Goal: Task Accomplishment & Management: Manage account settings

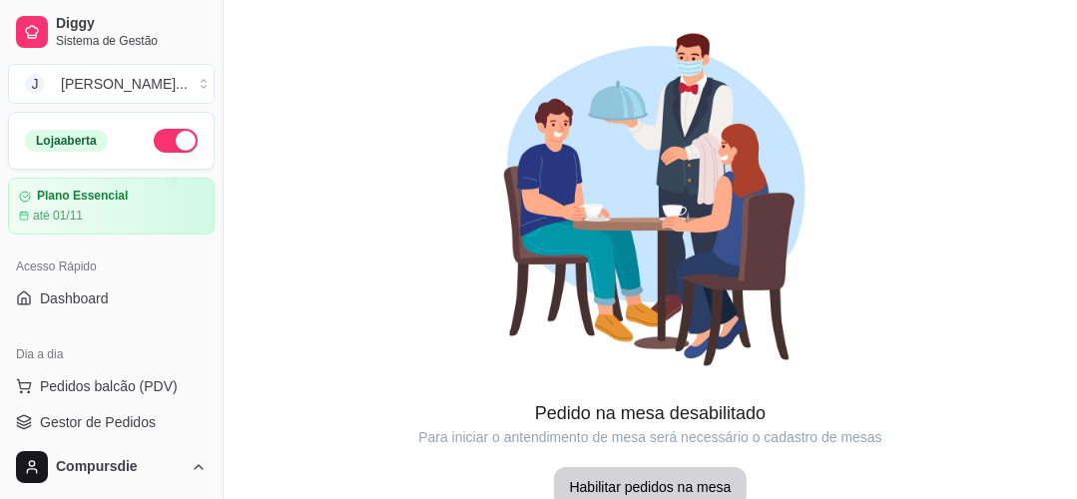
scroll to position [160, 0]
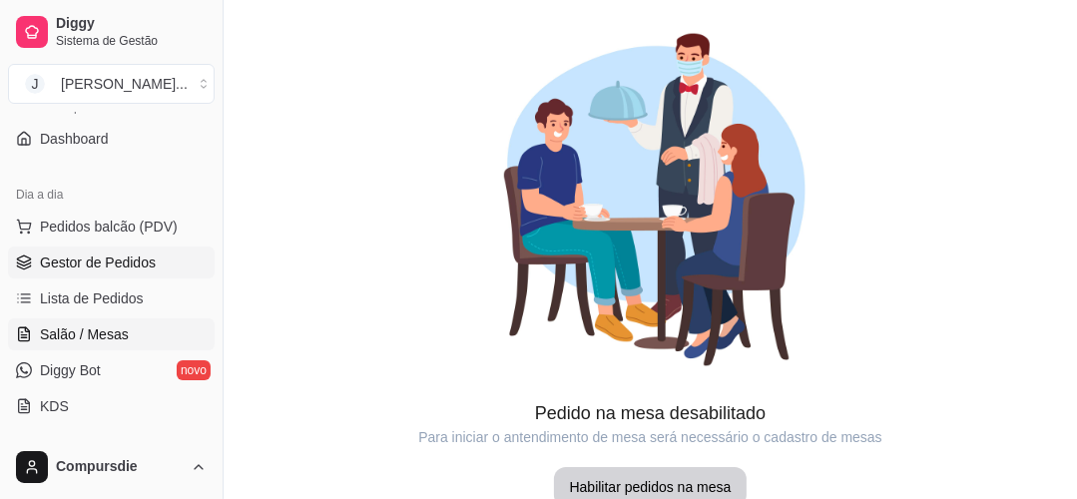
click at [132, 276] on link "Gestor de Pedidos" at bounding box center [111, 263] width 207 height 32
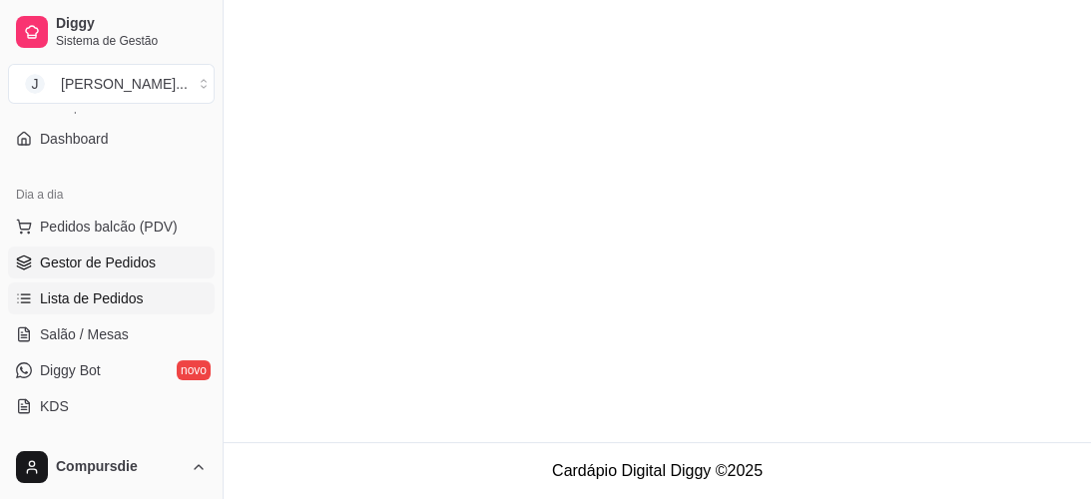
click at [136, 285] on link "Lista de Pedidos" at bounding box center [111, 299] width 207 height 32
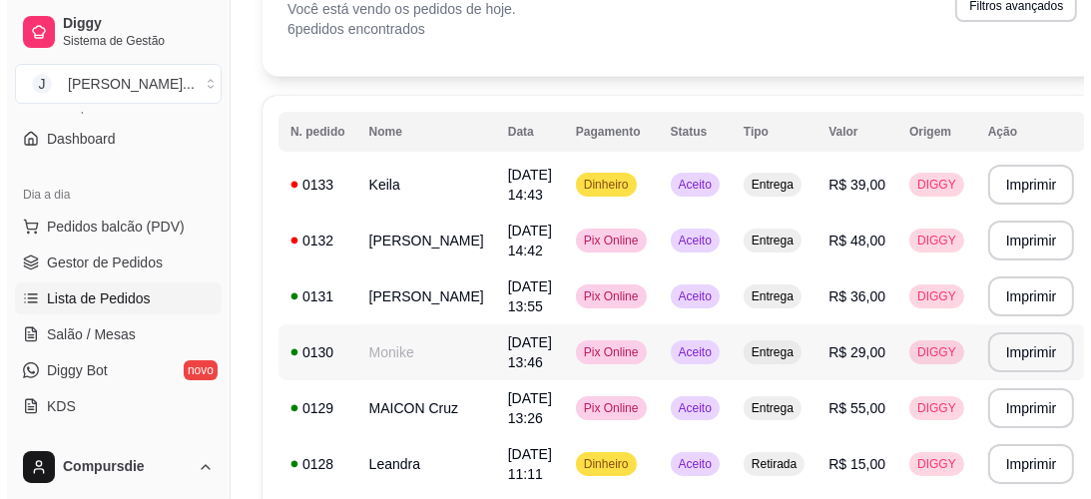
scroll to position [160, 0]
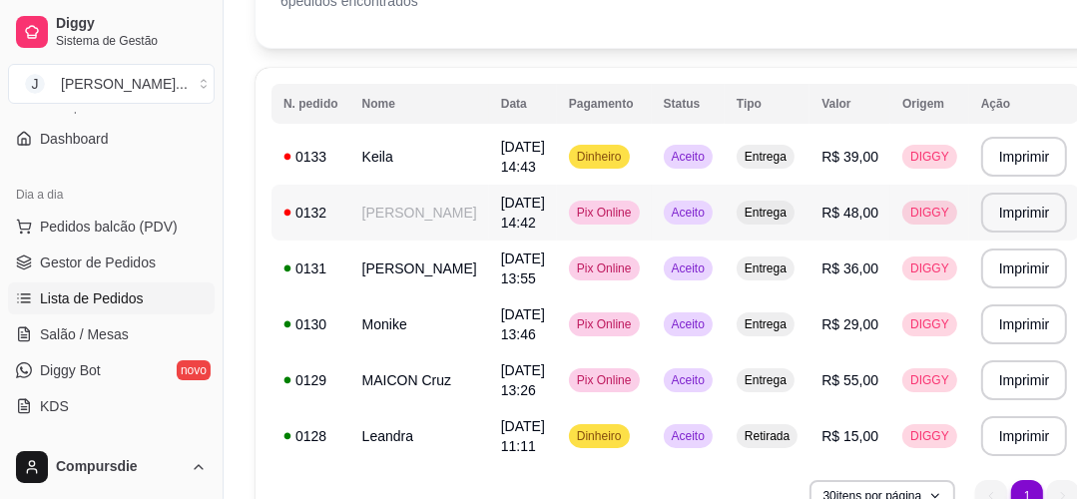
click at [489, 208] on td "[DATE] 14:42" at bounding box center [523, 213] width 68 height 56
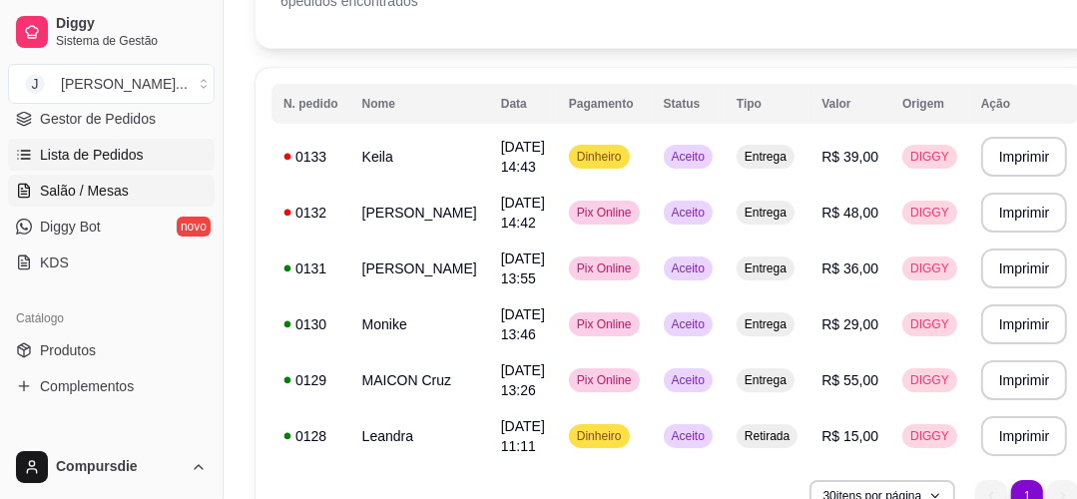
scroll to position [319, 0]
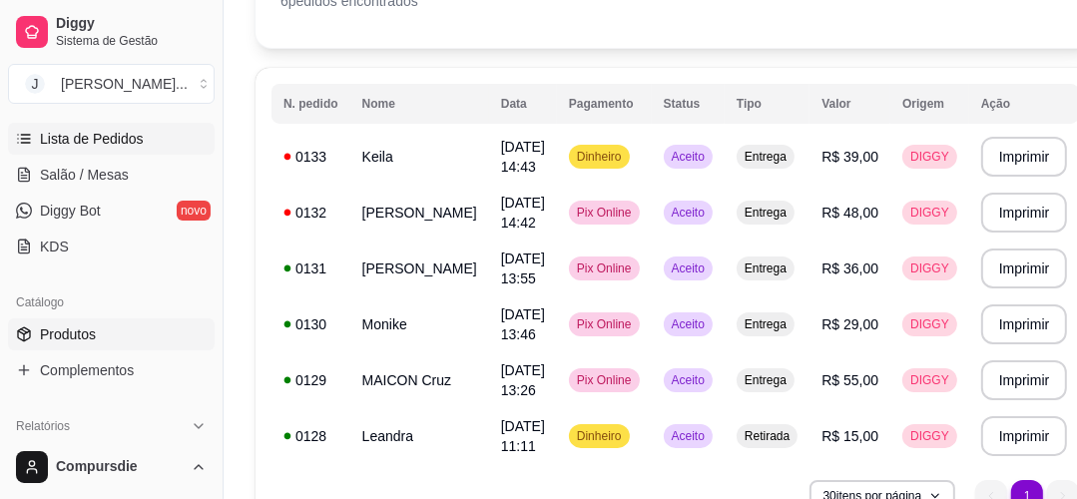
click at [101, 339] on link "Produtos" at bounding box center [111, 334] width 207 height 32
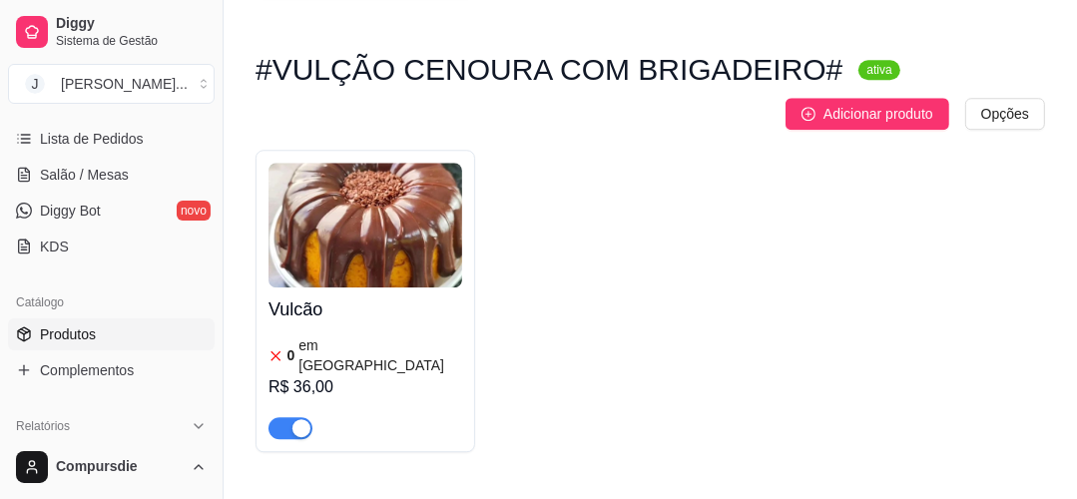
scroll to position [3834, 0]
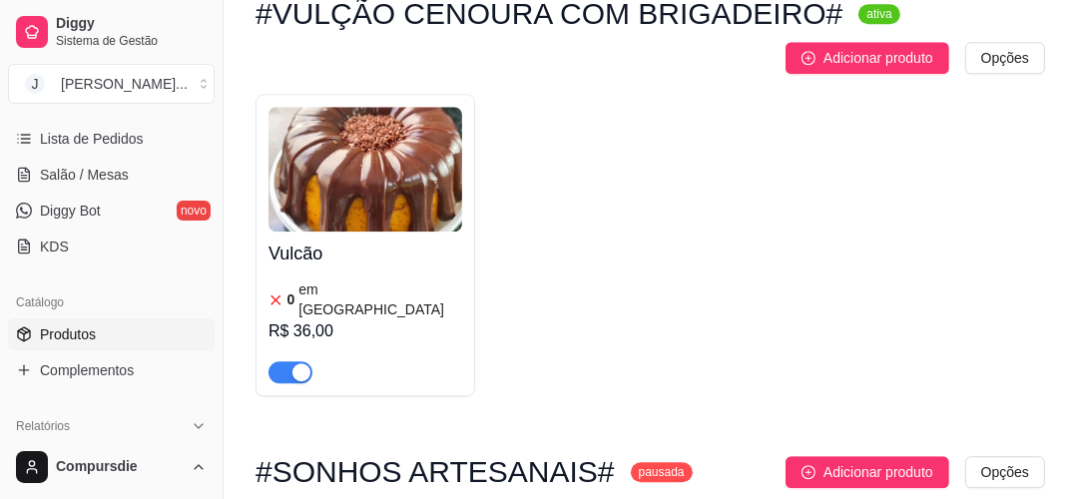
click at [285, 361] on span "button" at bounding box center [291, 372] width 44 height 22
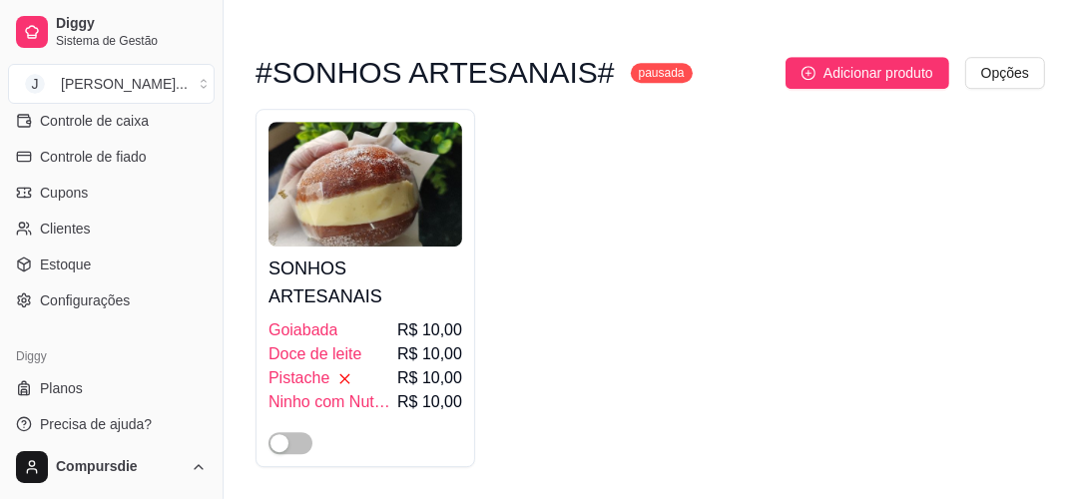
scroll to position [937, 0]
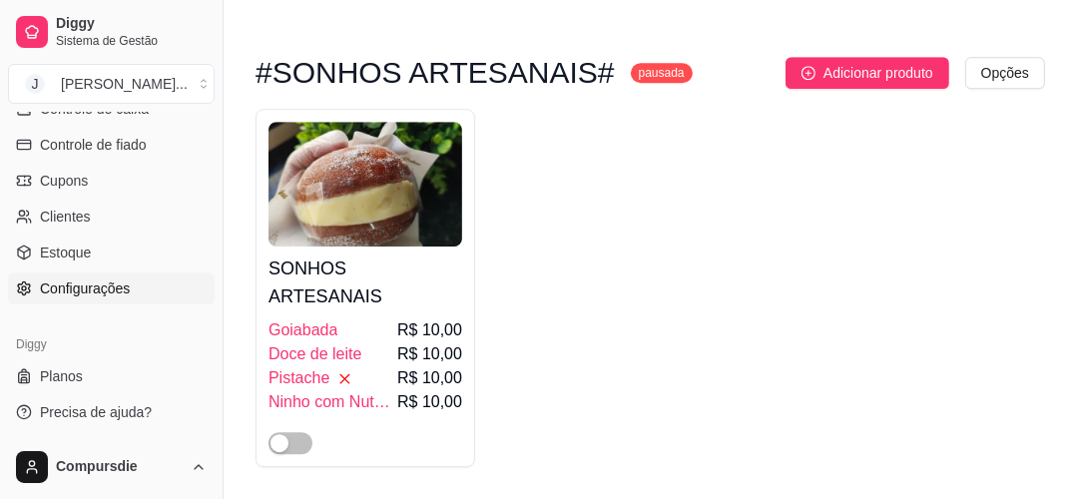
click at [139, 297] on link "Configurações" at bounding box center [111, 289] width 207 height 32
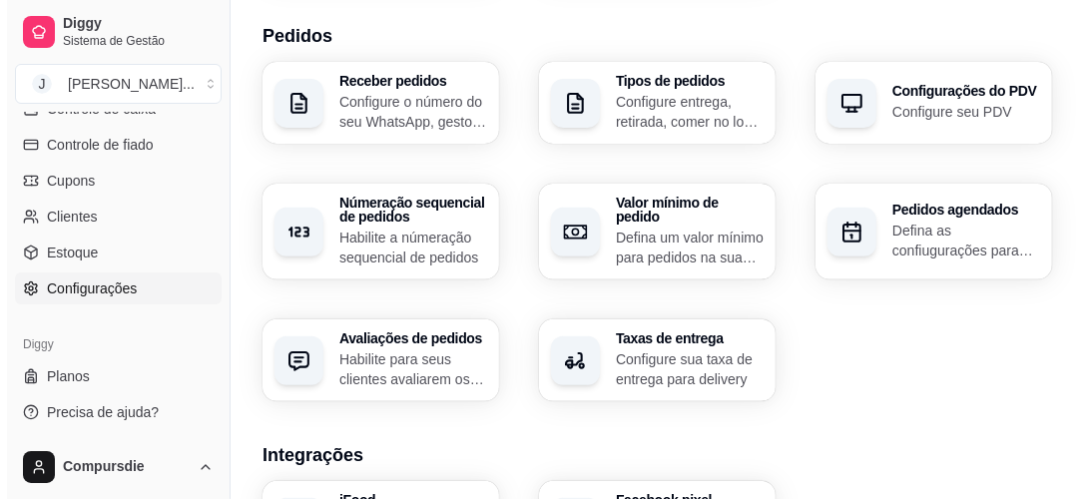
scroll to position [479, 0]
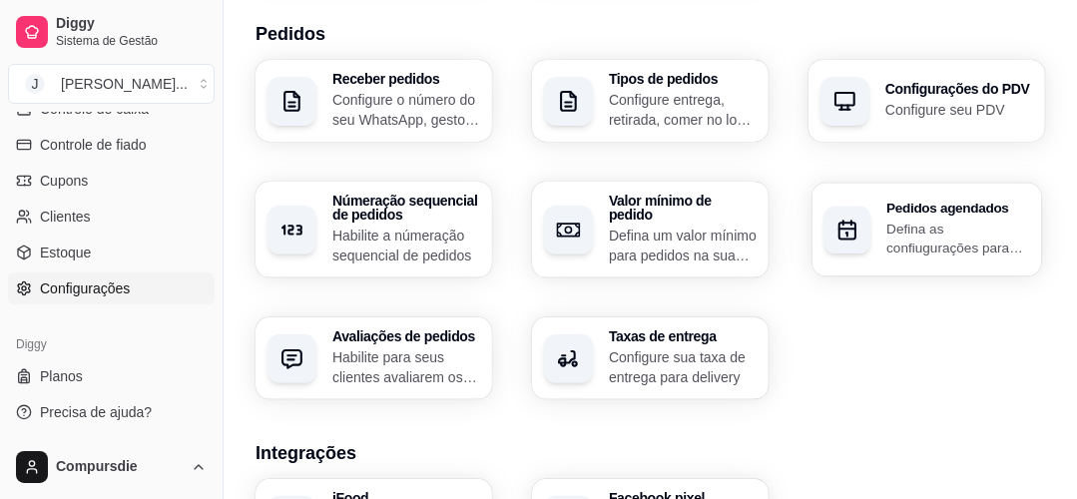
click at [870, 225] on div "Pedidos agendados Defina as confiugurações para receber pedidos agendados" at bounding box center [928, 229] width 230 height 93
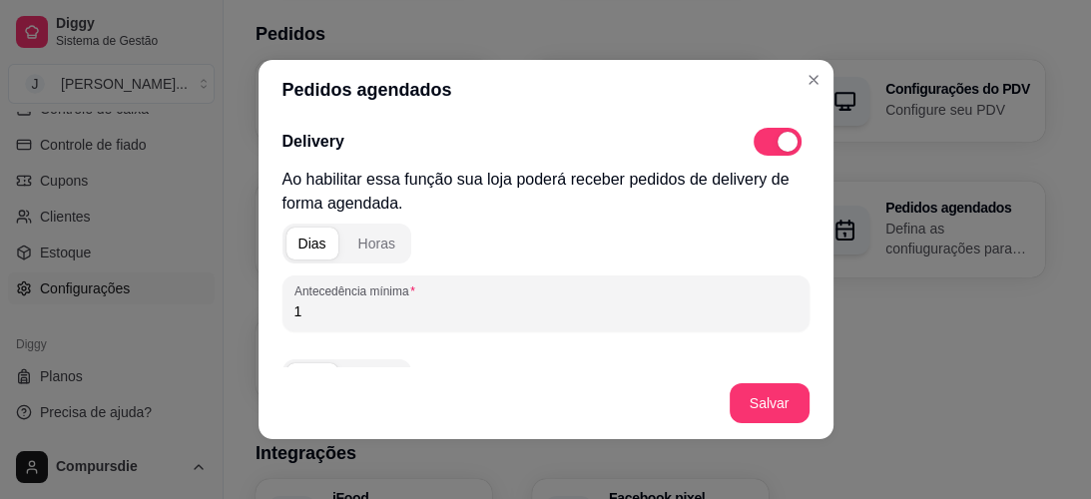
click at [754, 146] on span at bounding box center [778, 142] width 48 height 28
click at [753, 146] on input "checkbox" at bounding box center [759, 152] width 13 height 13
checkbox input "false"
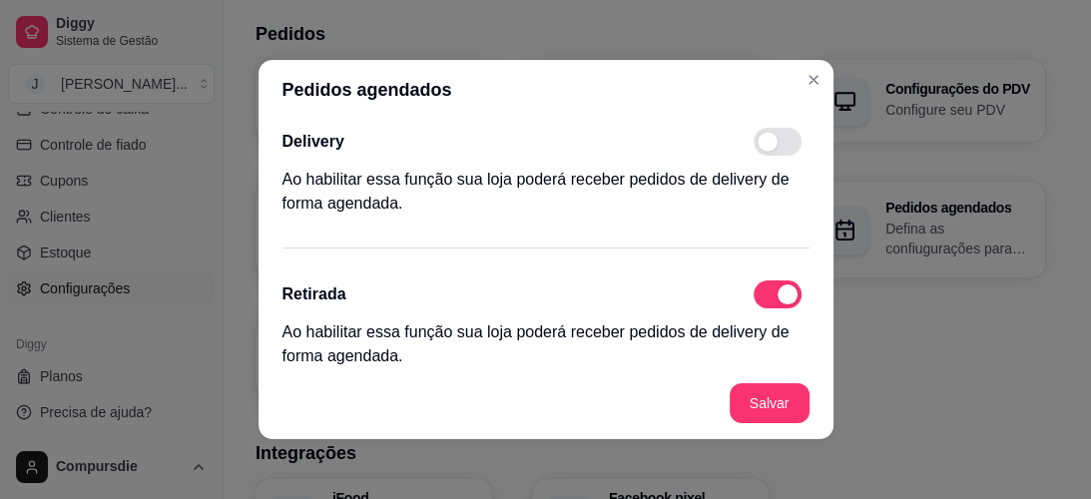
scroll to position [80, 0]
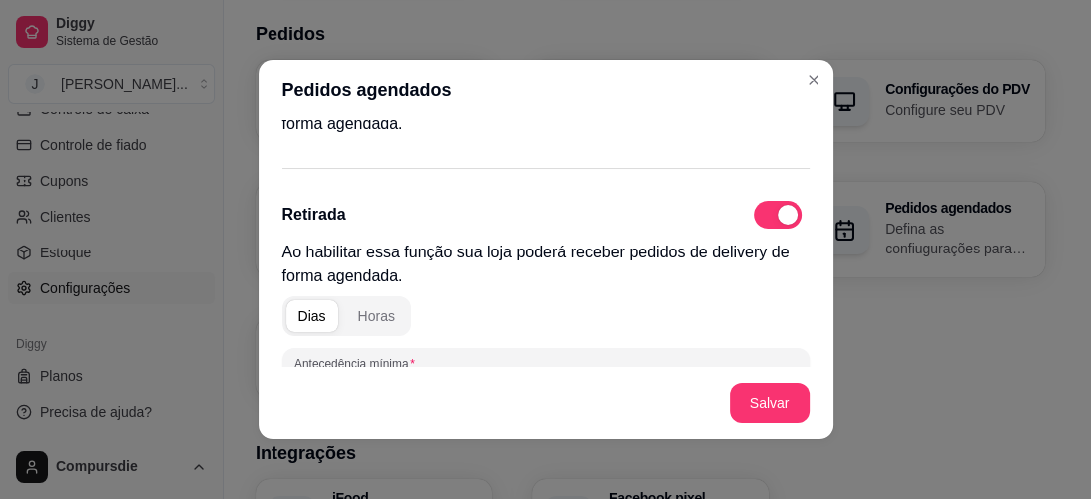
click at [752, 290] on div "Dias Horas Antecedência mínima 1" at bounding box center [546, 347] width 527 height 116
click at [754, 213] on span at bounding box center [778, 215] width 48 height 28
click at [753, 219] on input "checkbox" at bounding box center [759, 225] width 13 height 13
checkbox input "false"
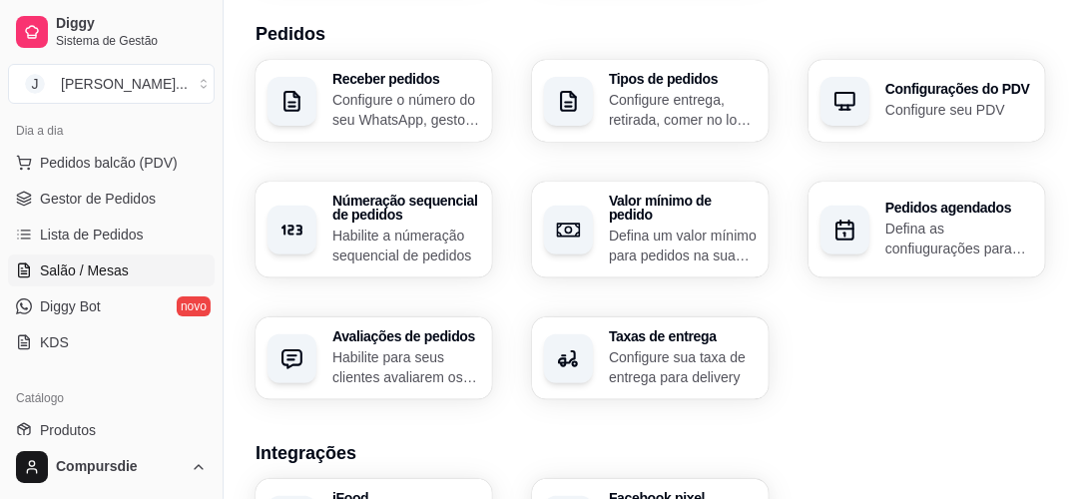
scroll to position [537, 0]
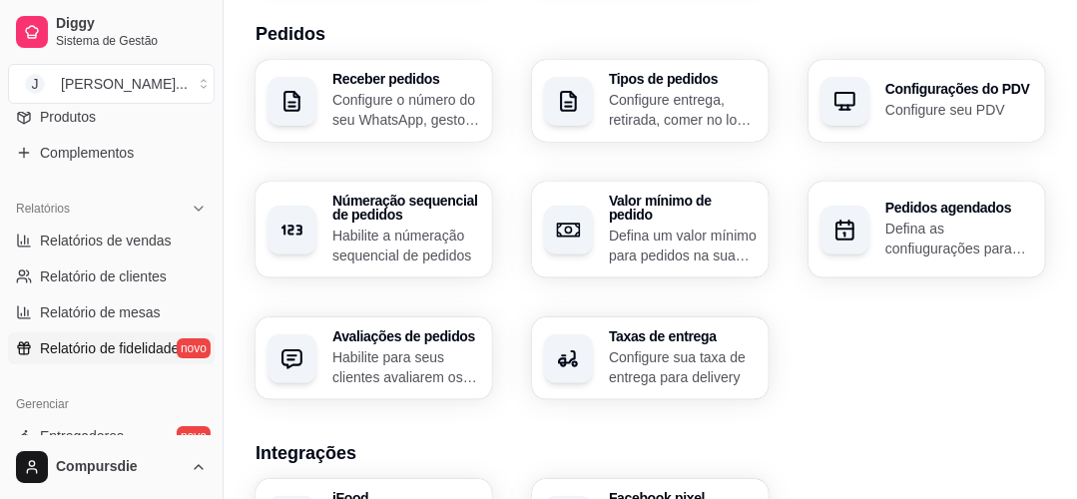
click at [117, 333] on link "Relatório de fidelidade novo" at bounding box center [111, 348] width 207 height 32
